Goal: Obtain resource: Download file/media

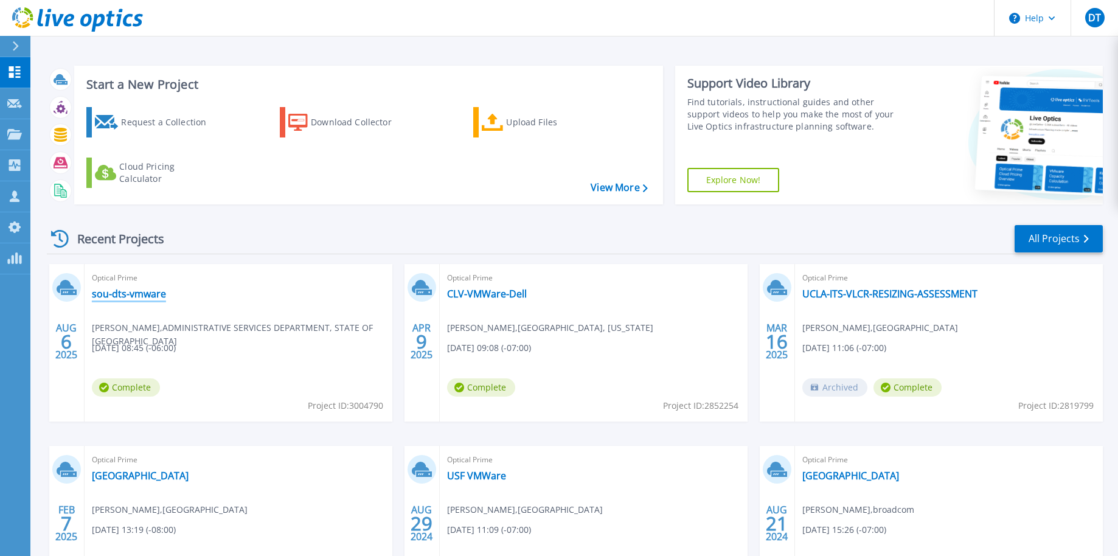
click at [150, 295] on link "sou-dts-vmware" at bounding box center [129, 294] width 74 height 12
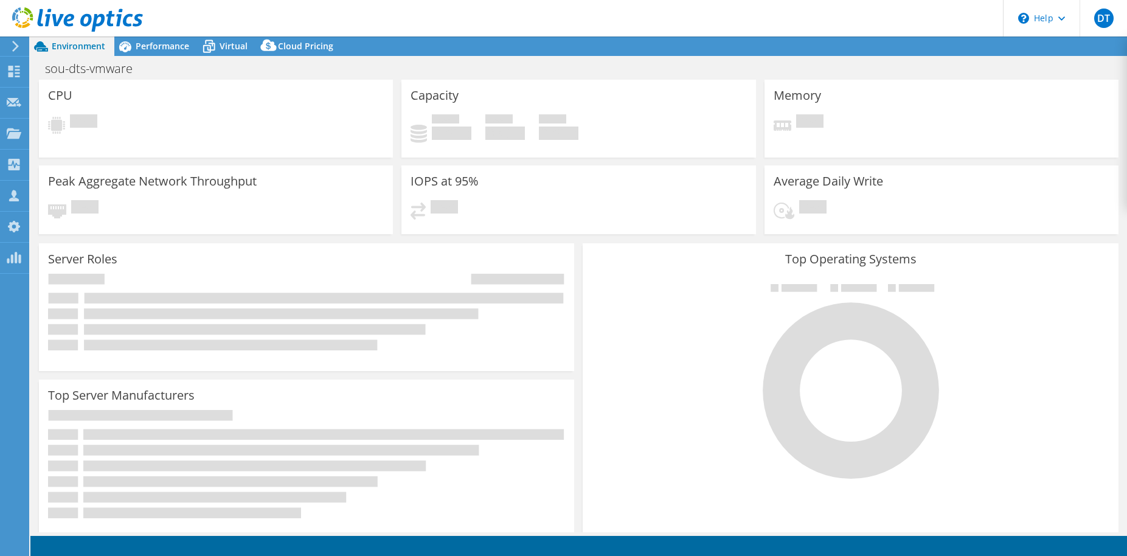
select select "USWest"
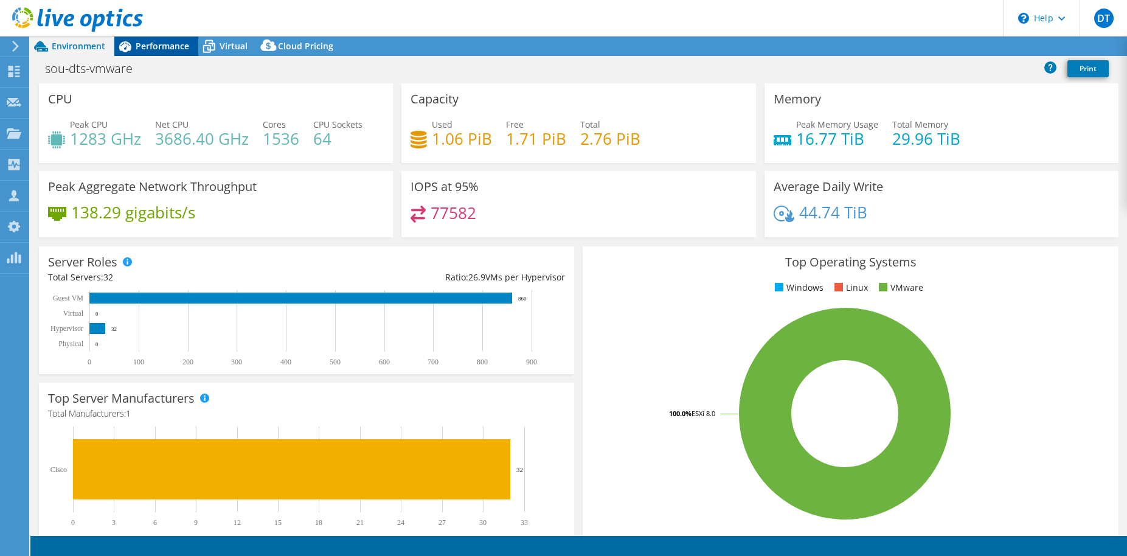
click at [185, 51] on span "Performance" at bounding box center [163, 46] width 54 height 12
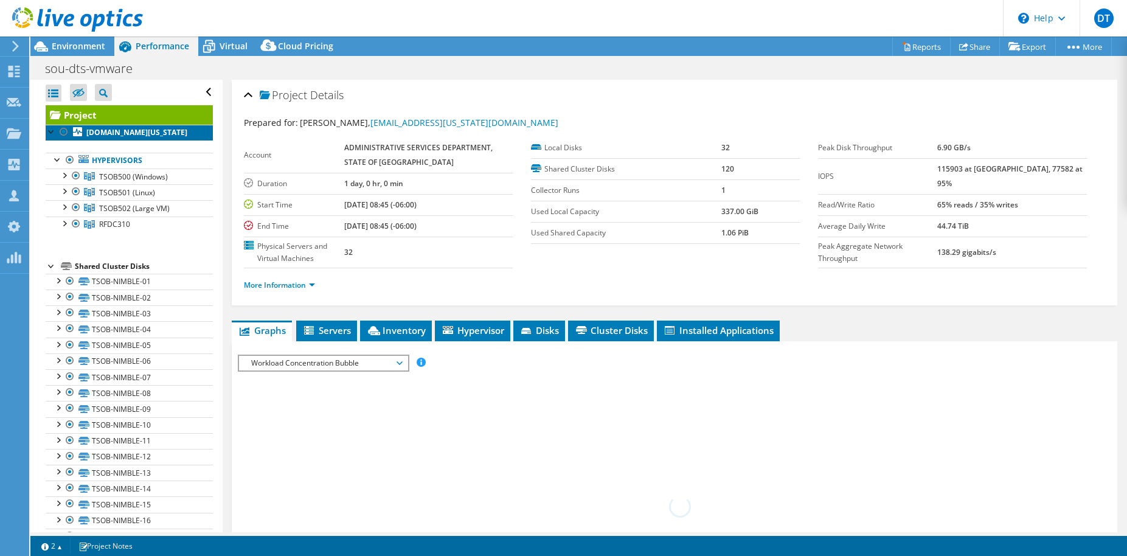
click at [105, 134] on b "[DOMAIN_NAME][US_STATE]" at bounding box center [136, 132] width 101 height 10
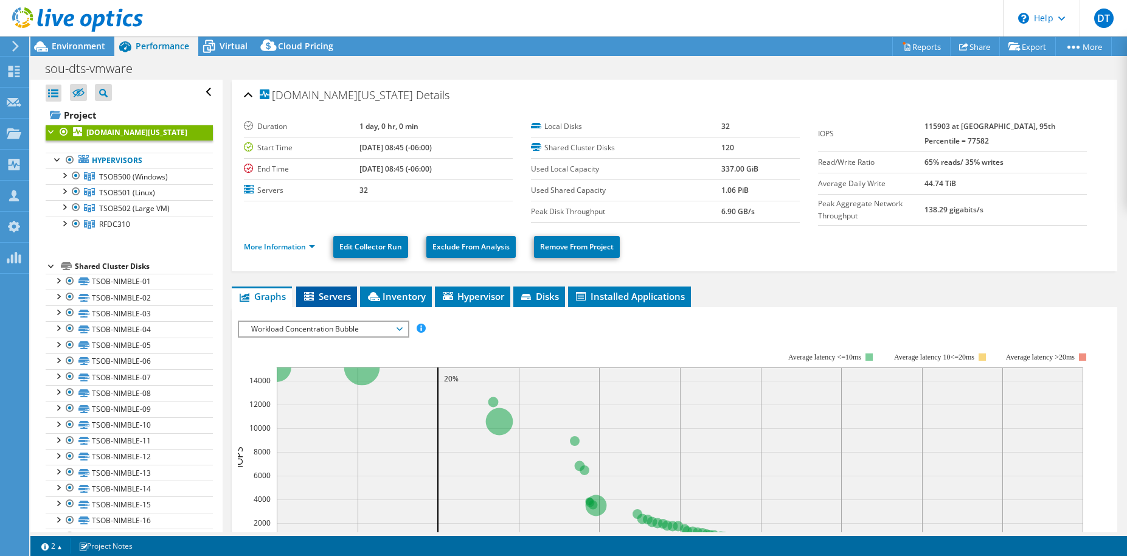
click at [329, 294] on span "Servers" at bounding box center [326, 296] width 49 height 12
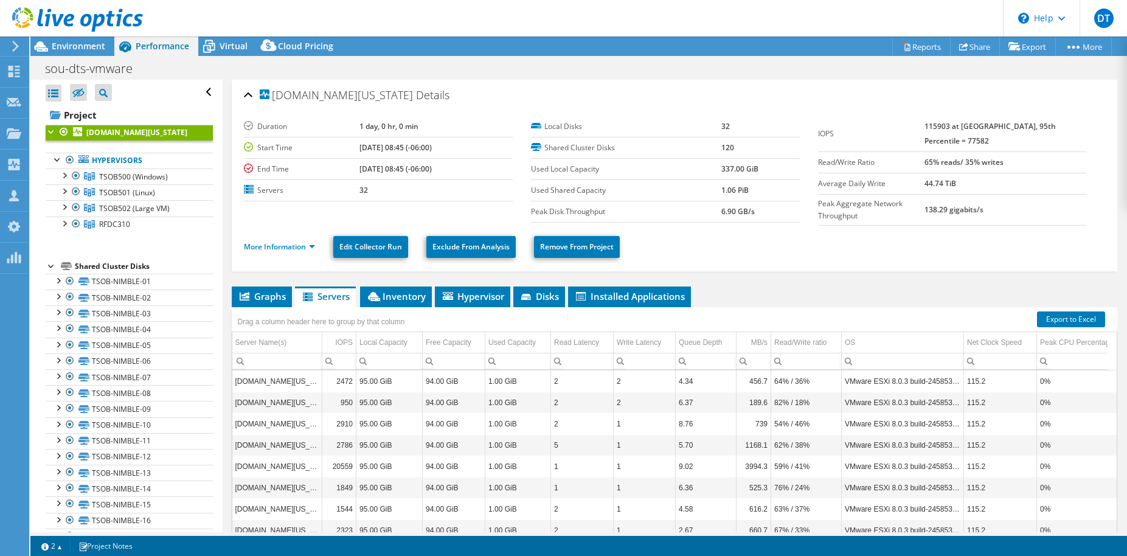
scroll to position [73, 0]
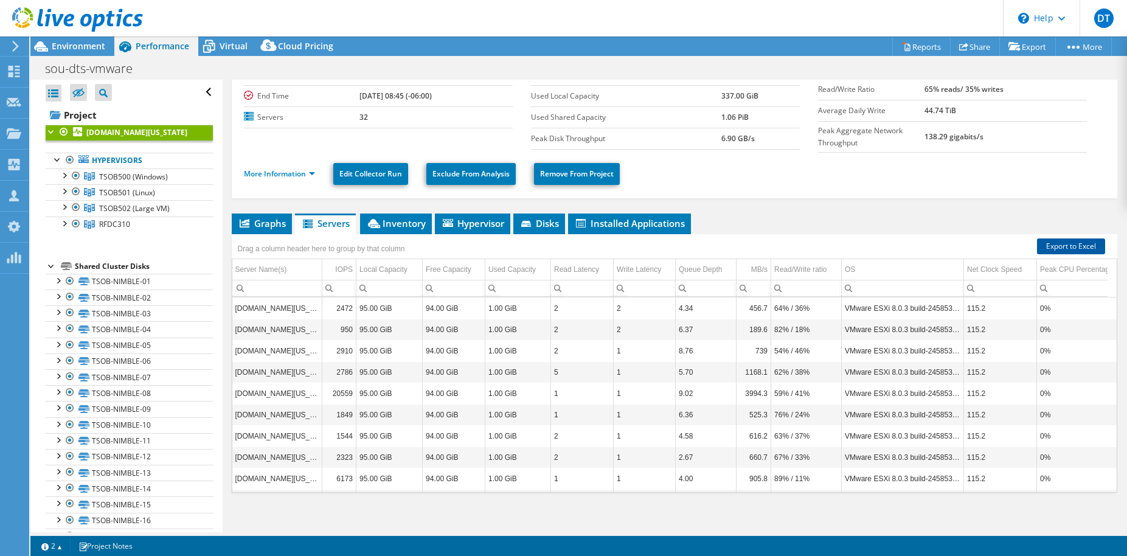
click at [1074, 241] on link "Export to Excel" at bounding box center [1071, 246] width 68 height 16
